Goal: Navigation & Orientation: Go to known website

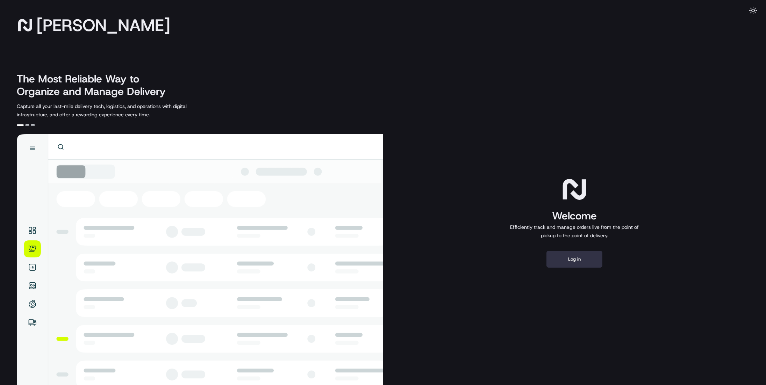
click at [573, 255] on button "Log in" at bounding box center [574, 259] width 56 height 17
click at [576, 253] on button "Log in" at bounding box center [574, 259] width 56 height 17
